Goal: Task Accomplishment & Management: Manage account settings

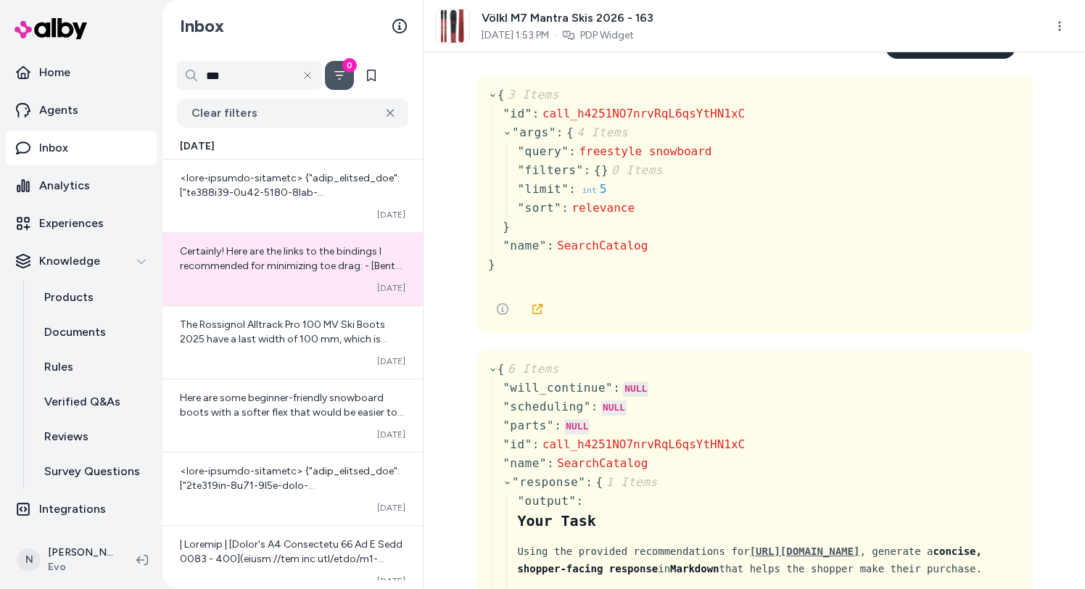
scroll to position [622, 0]
click at [490, 371] on icon at bounding box center [492, 370] width 9 height 9
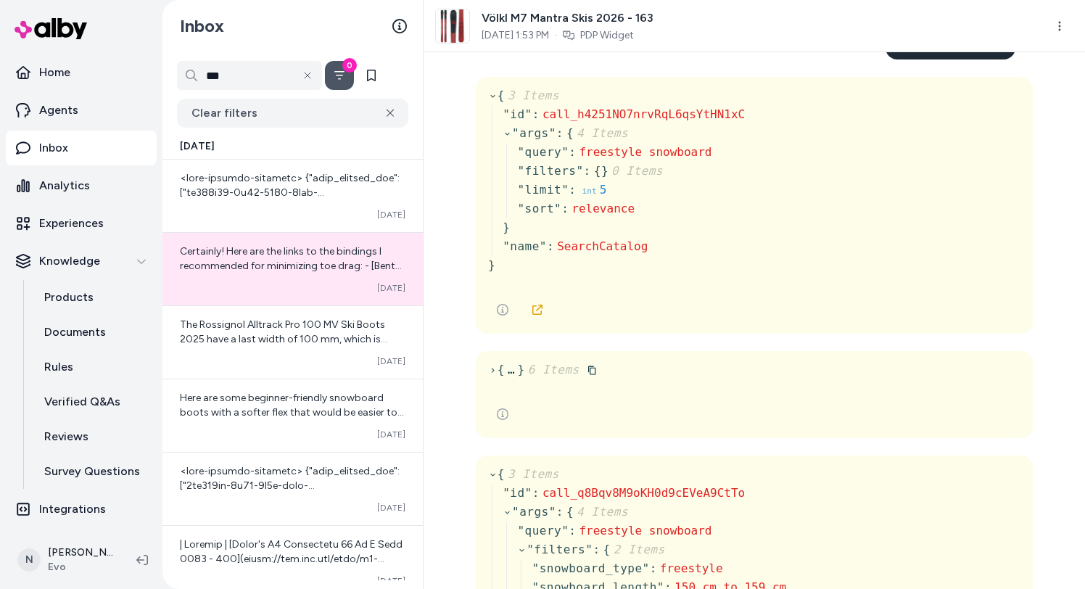
click at [491, 366] on icon at bounding box center [492, 370] width 9 height 9
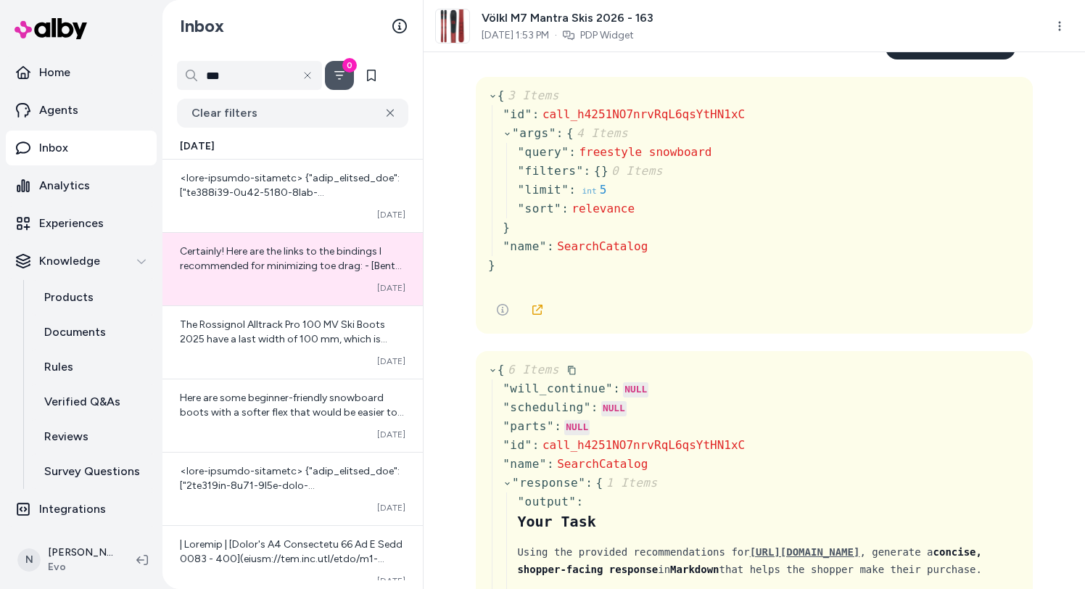
scroll to position [638, 0]
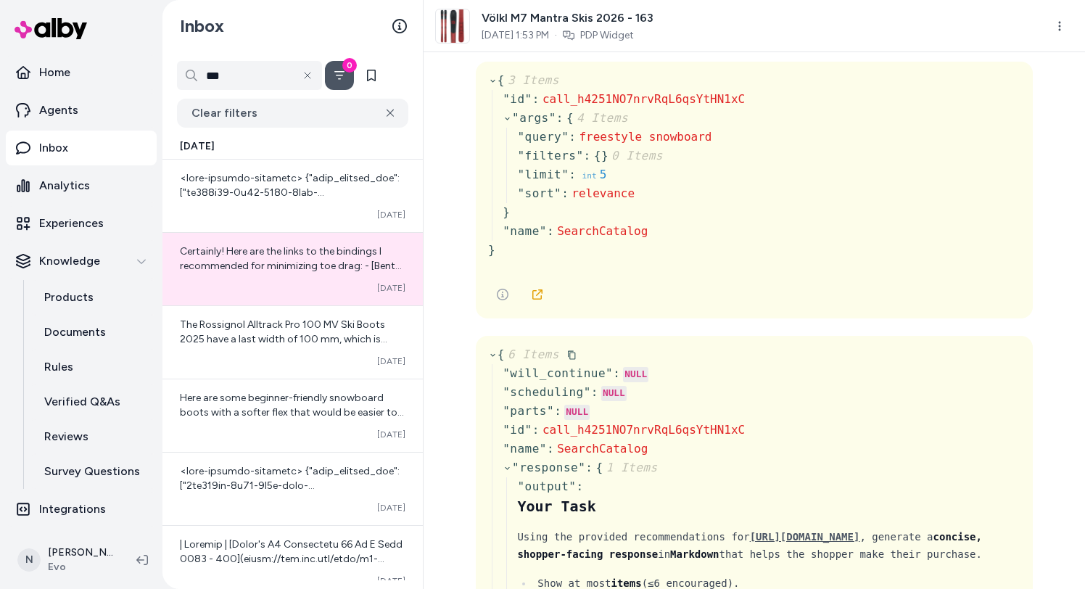
click at [492, 359] on icon at bounding box center [492, 354] width 9 height 9
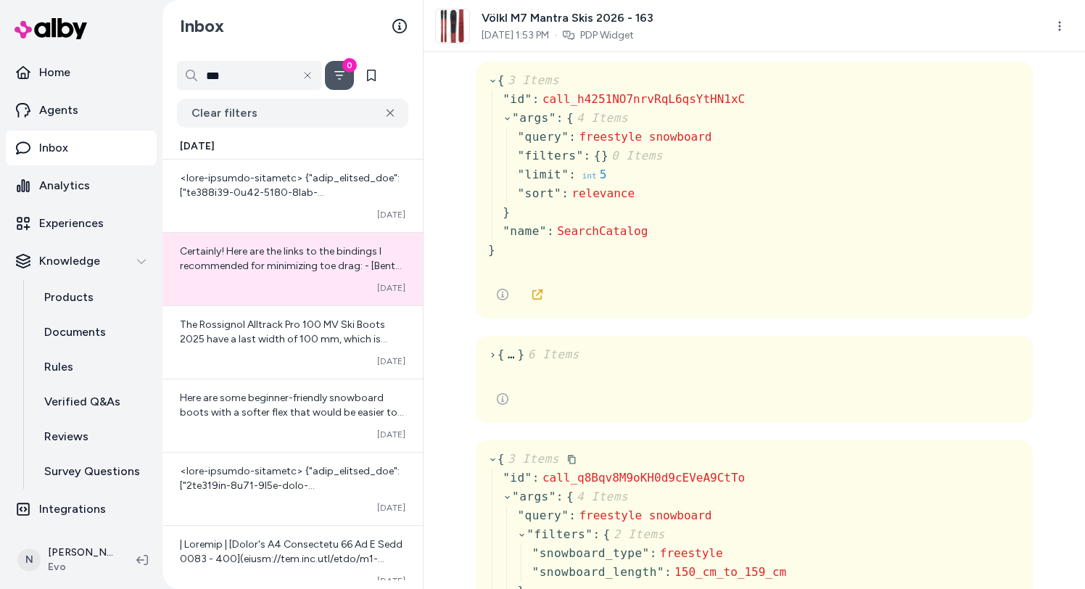
click at [490, 454] on span "{ 3 Items" at bounding box center [532, 458] width 89 height 17
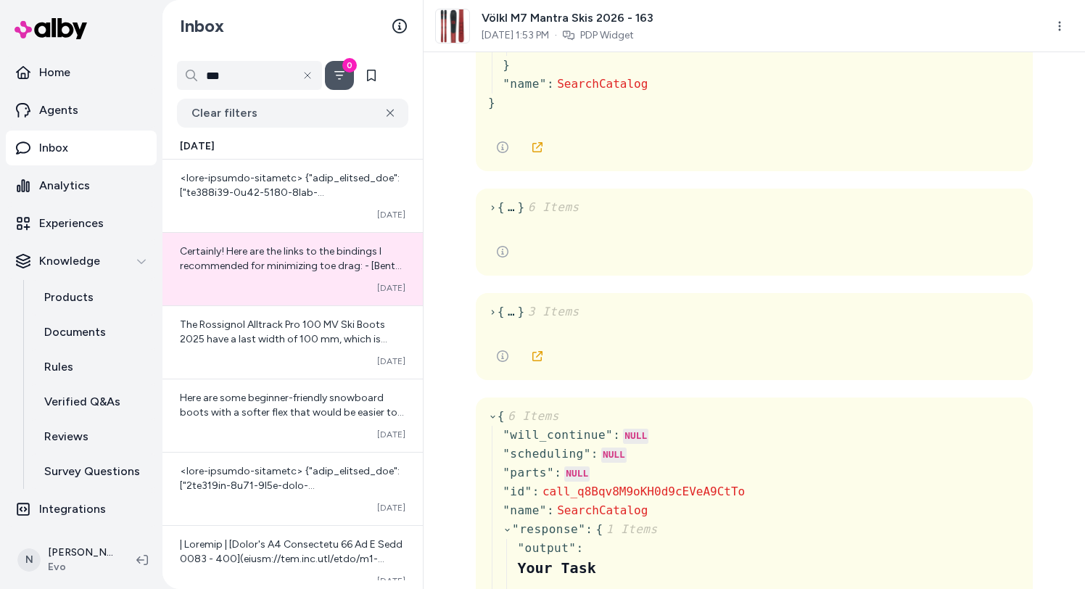
scroll to position [827, 0]
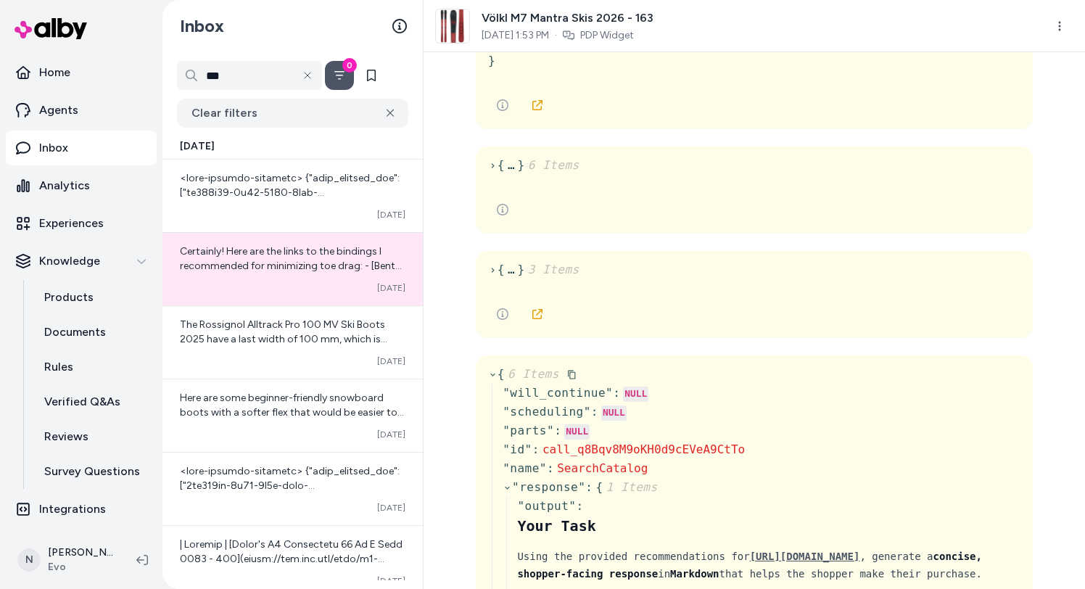
click at [493, 377] on icon at bounding box center [492, 374] width 9 height 9
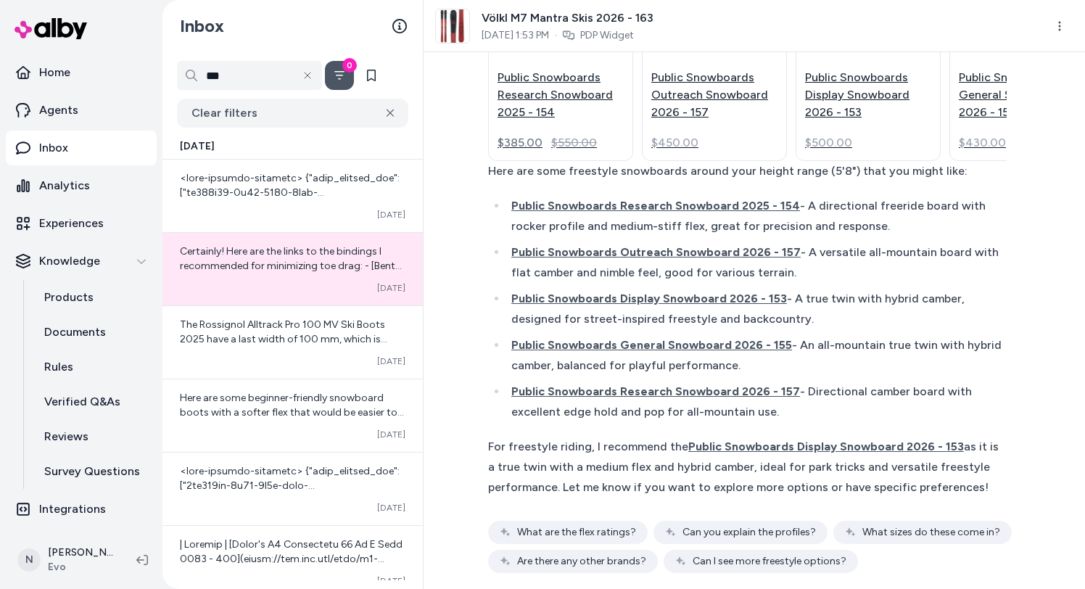
scroll to position [1387, 0]
